Goal: Information Seeking & Learning: Learn about a topic

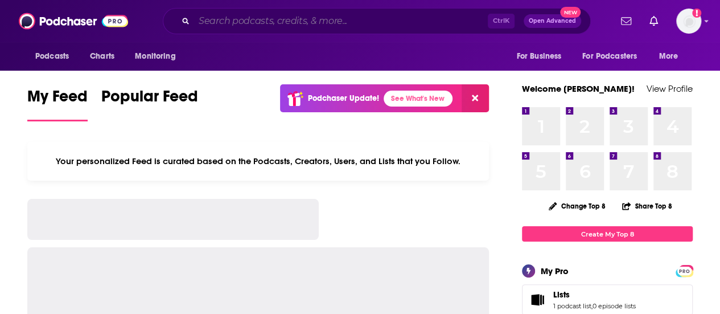
click at [214, 23] on input "Search podcasts, credits, & more..." at bounding box center [341, 21] width 294 height 18
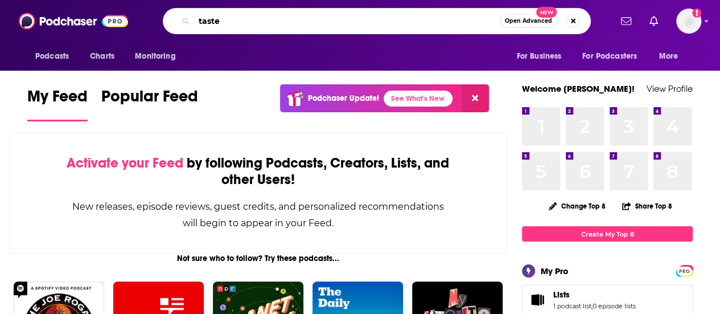
drag, startPoint x: 248, startPoint y: 24, endPoint x: 140, endPoint y: -1, distance: 111.6
click at [140, 0] on html "Podcasts Charts Monitoring taste Open Advanced New For Business For Podcasters …" at bounding box center [360, 157] width 720 height 314
type input "this is taste"
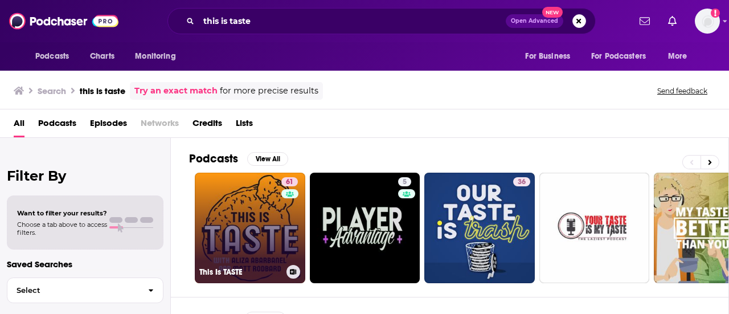
click at [250, 197] on link "61 This Is TASTE" at bounding box center [250, 228] width 110 height 110
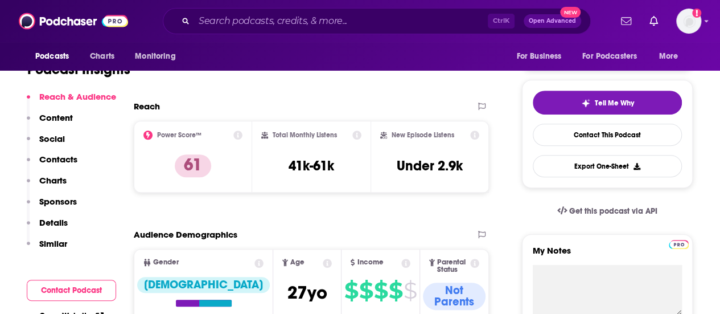
scroll to position [456, 0]
